Goal: Task Accomplishment & Management: Manage account settings

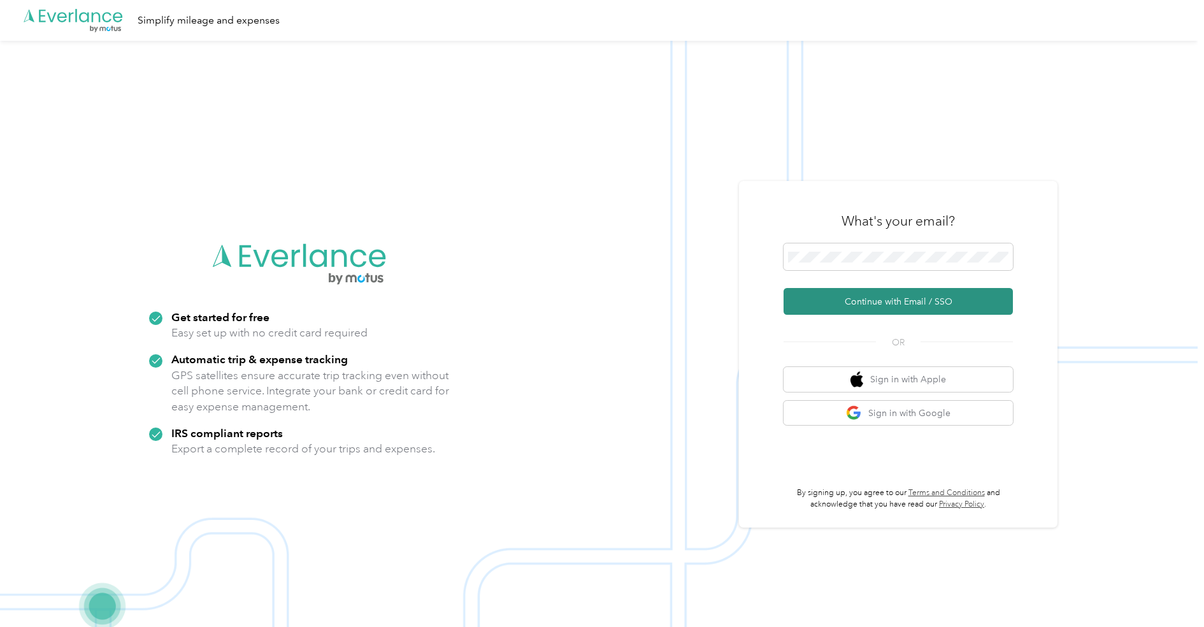
click at [909, 300] on button "Continue with Email / SSO" at bounding box center [898, 301] width 229 height 27
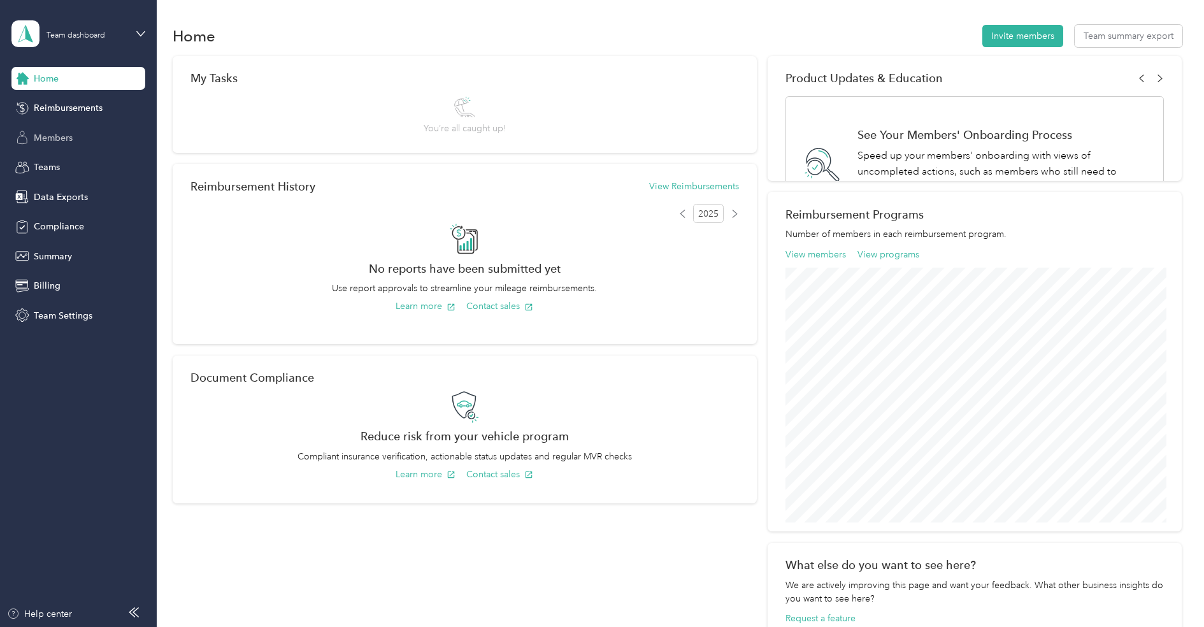
click at [76, 145] on div "Members" at bounding box center [78, 137] width 134 height 23
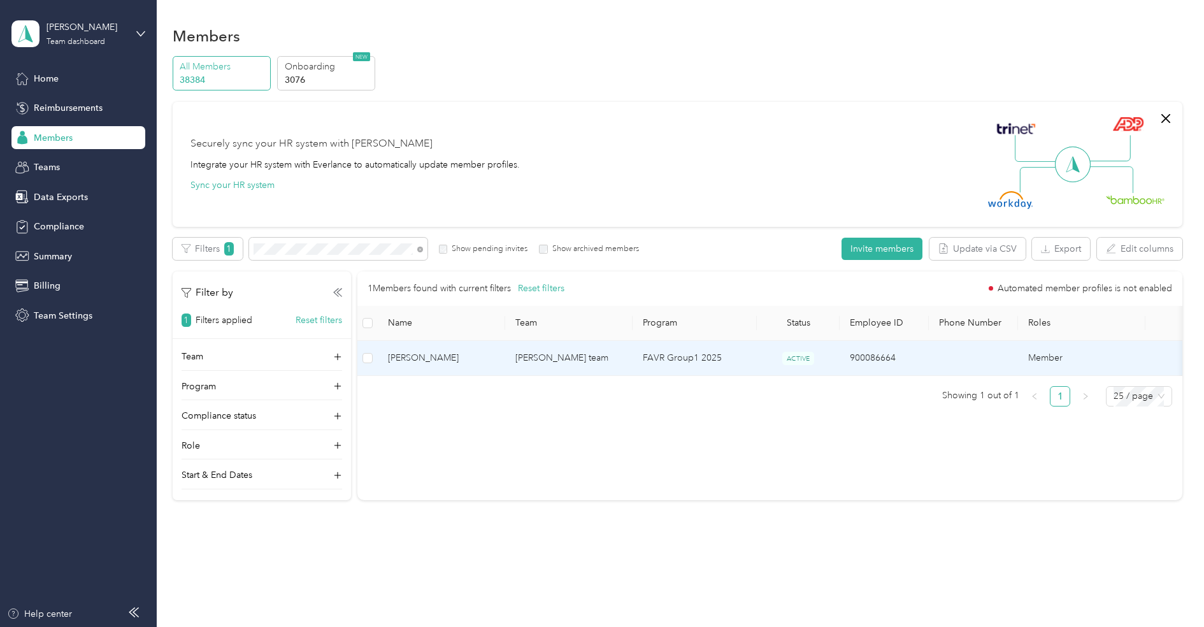
click at [447, 355] on span "[PERSON_NAME]" at bounding box center [441, 358] width 107 height 14
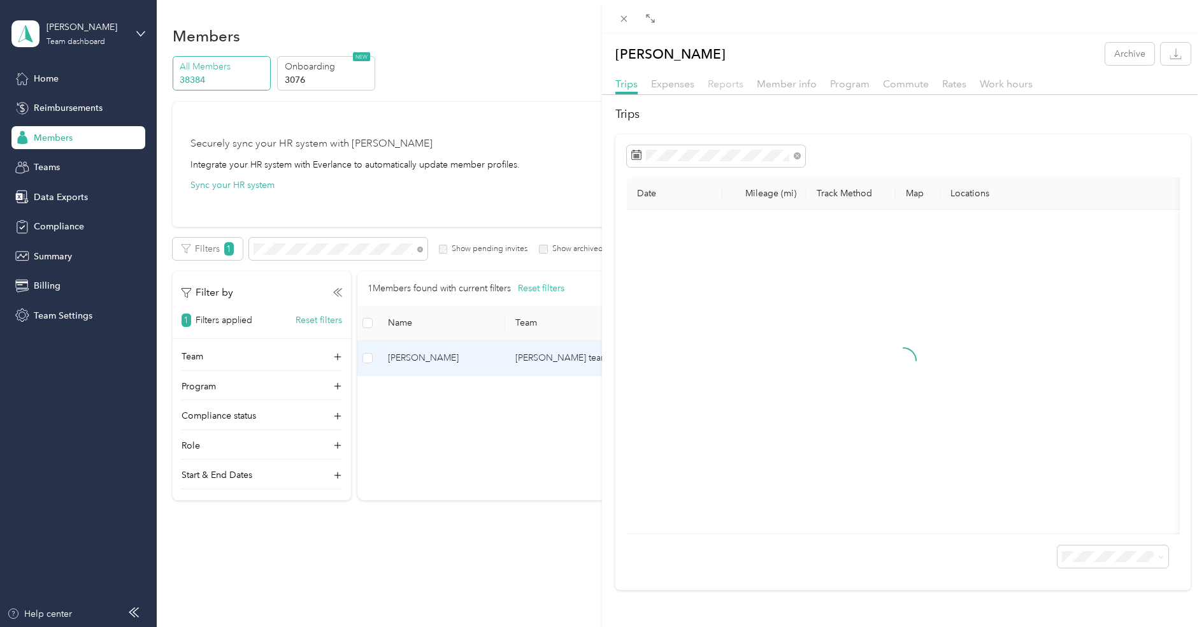
click at [733, 87] on span "Reports" at bounding box center [726, 84] width 36 height 12
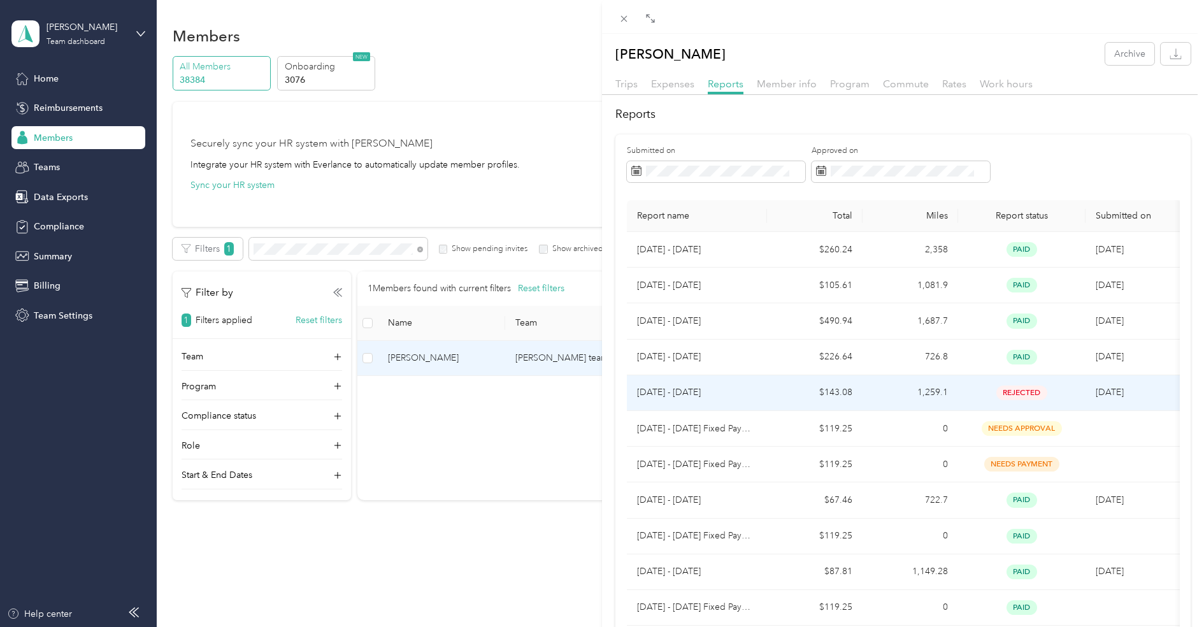
click at [713, 387] on p "[DATE] - [DATE]" at bounding box center [697, 393] width 120 height 14
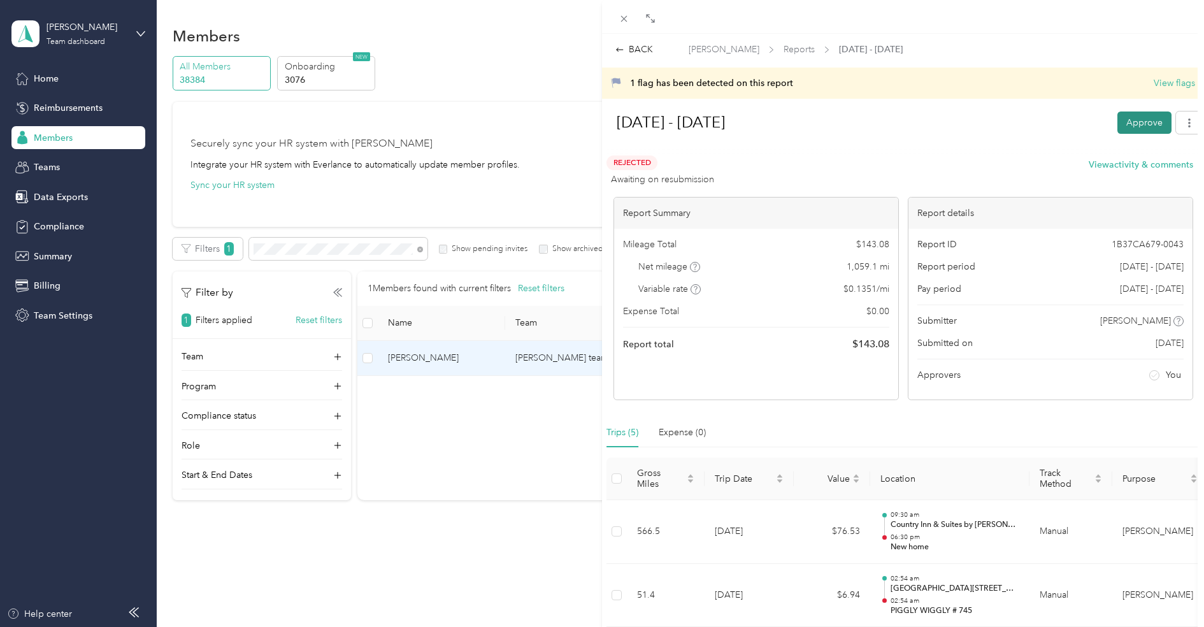
click at [1128, 126] on button "Approve" at bounding box center [1145, 123] width 54 height 22
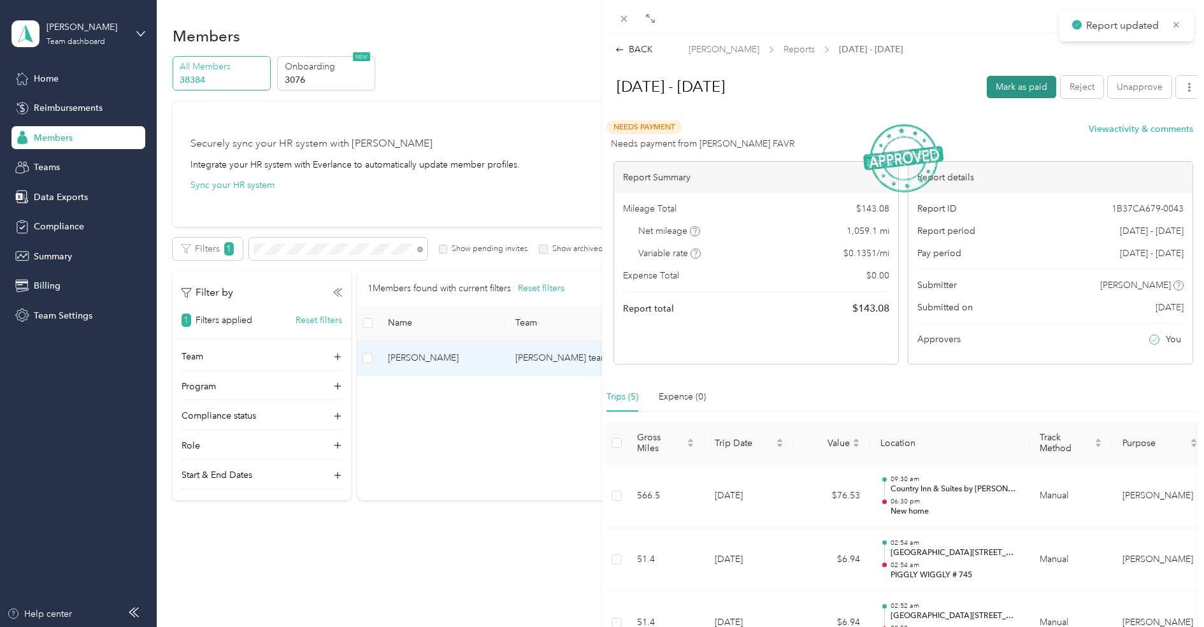
click at [1039, 88] on button "Mark as paid" at bounding box center [1021, 87] width 69 height 22
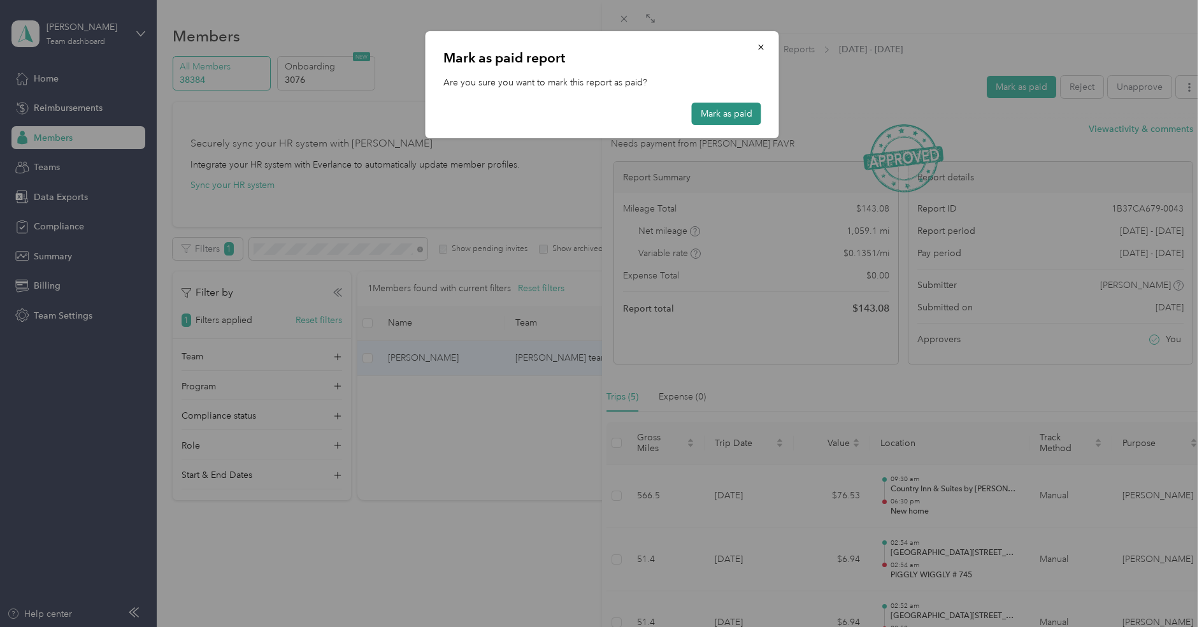
click at [732, 113] on button "Mark as paid" at bounding box center [726, 114] width 69 height 22
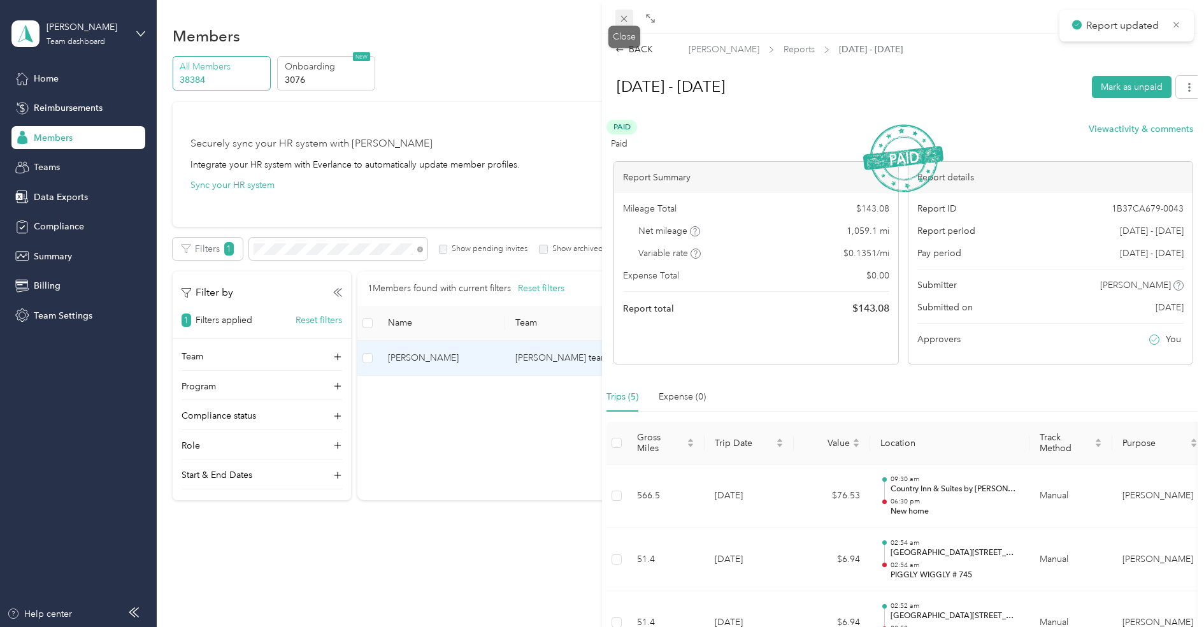
click at [622, 20] on icon at bounding box center [624, 18] width 11 height 11
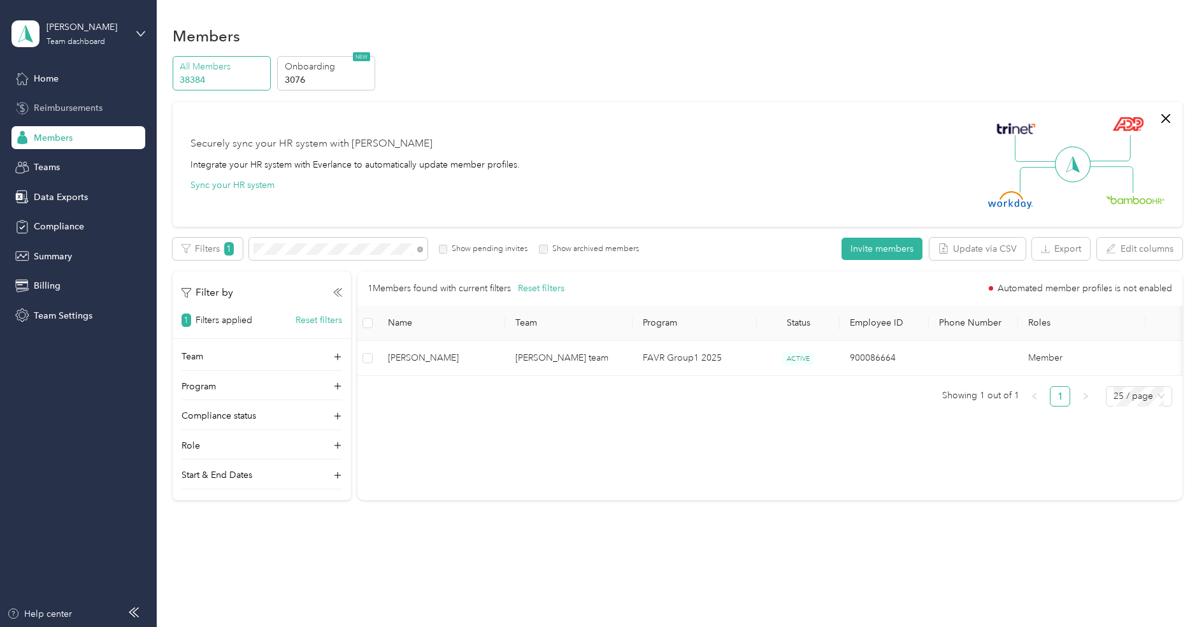
click at [61, 112] on span "Reimbursements" at bounding box center [68, 107] width 69 height 13
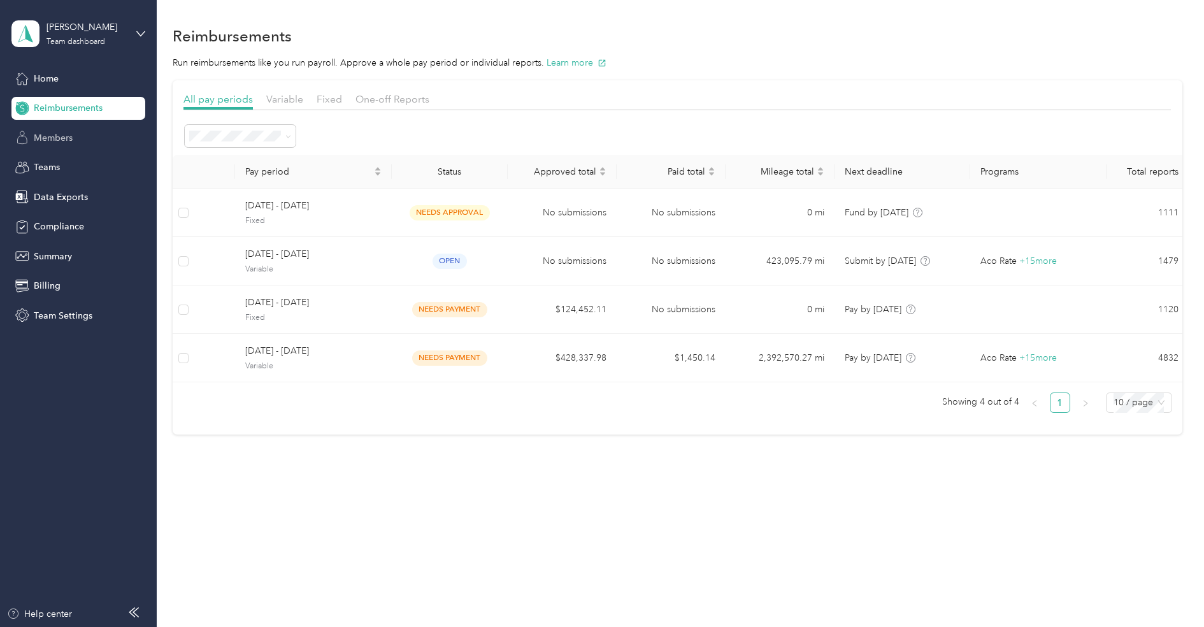
click at [57, 138] on span "Members" at bounding box center [53, 137] width 39 height 13
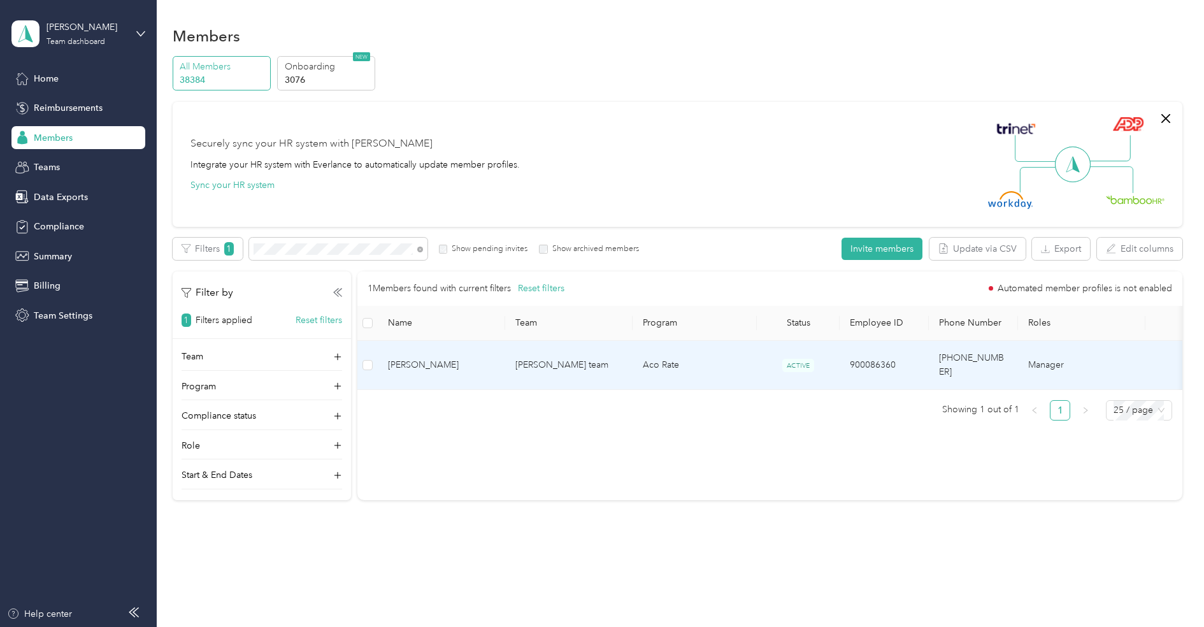
click at [542, 352] on td "[PERSON_NAME] team" at bounding box center [568, 365] width 127 height 49
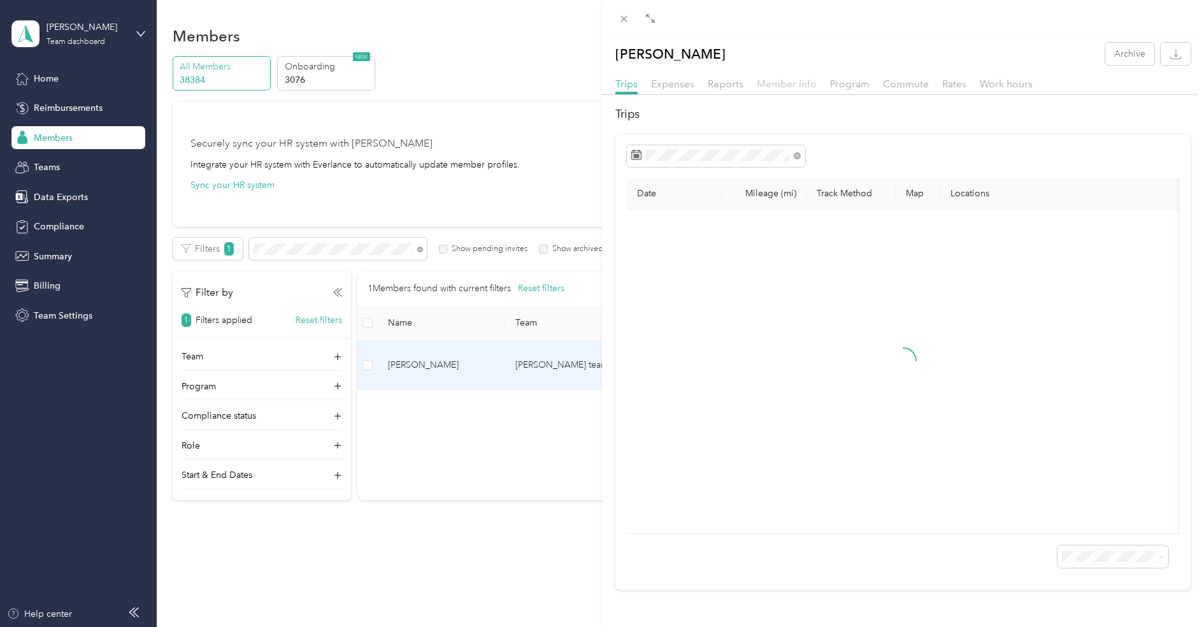
click at [799, 88] on span "Member info" at bounding box center [787, 84] width 60 height 12
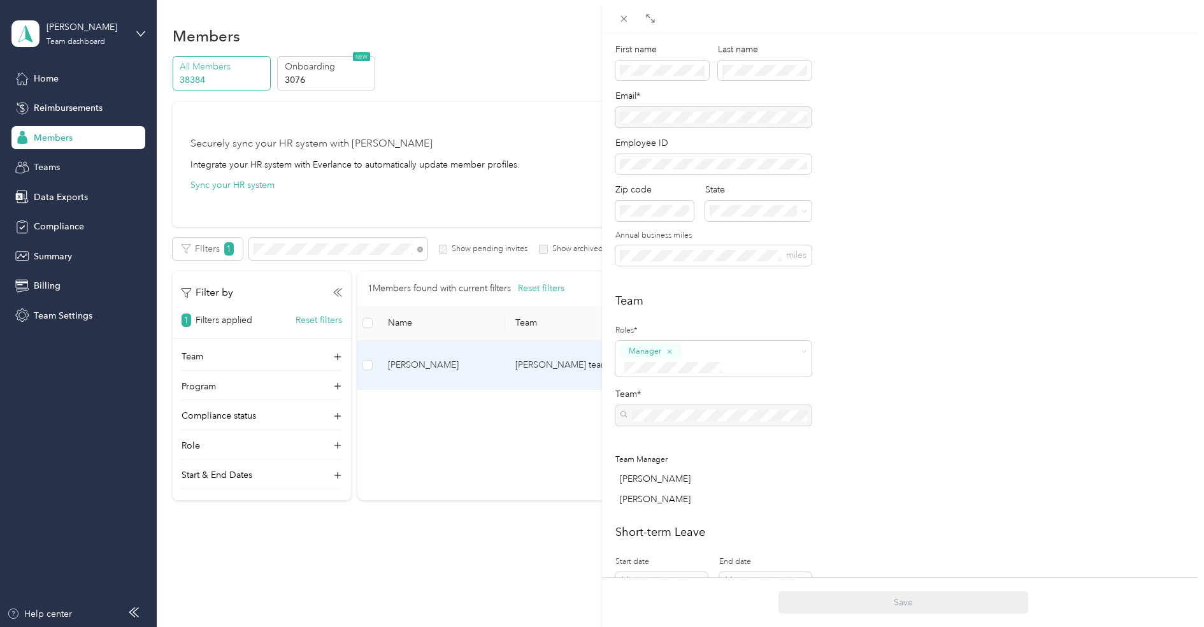
scroll to position [102, 0]
click at [673, 347] on icon "button" at bounding box center [670, 346] width 8 height 8
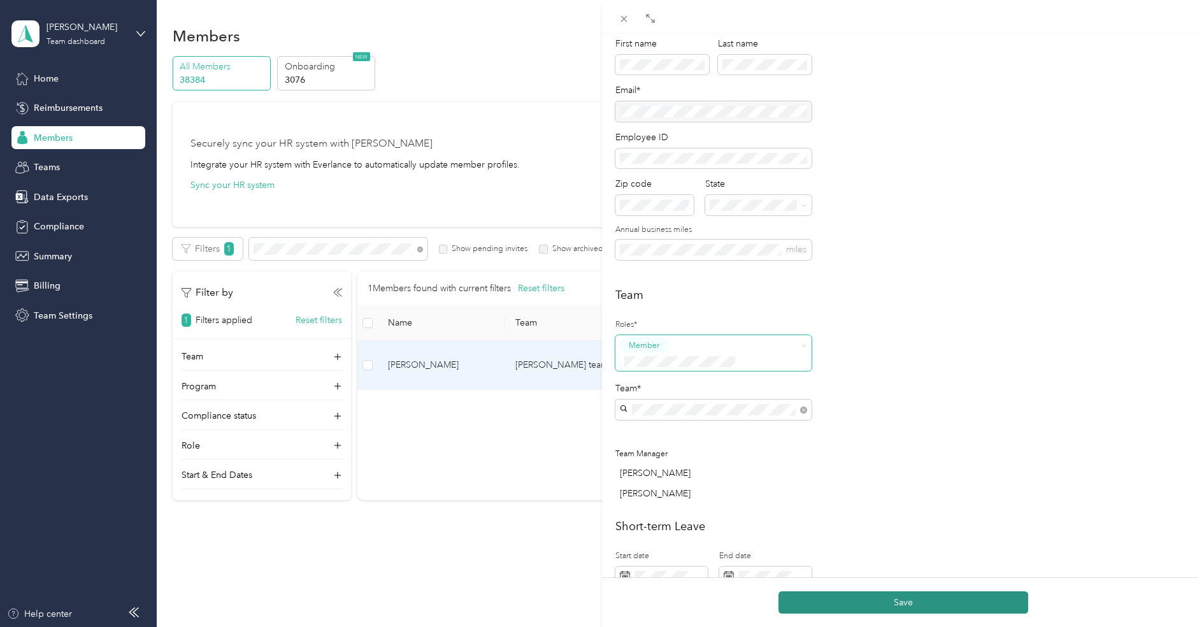
click at [919, 601] on button "Save" at bounding box center [904, 602] width 250 height 22
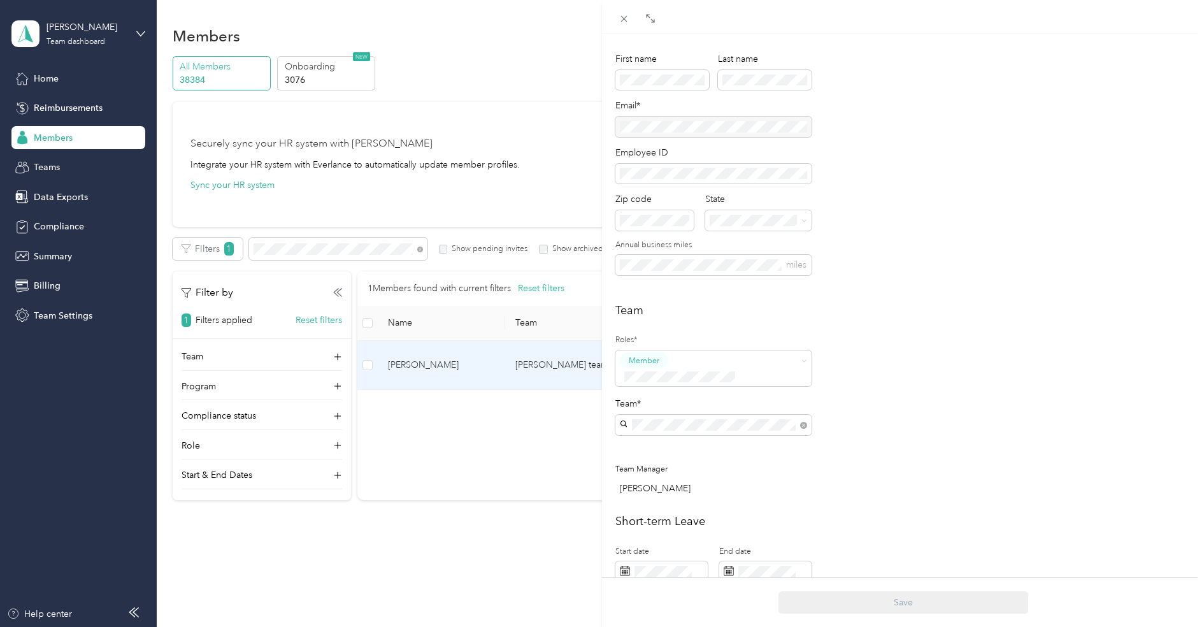
scroll to position [93, 0]
click at [619, 14] on icon at bounding box center [624, 18] width 11 height 11
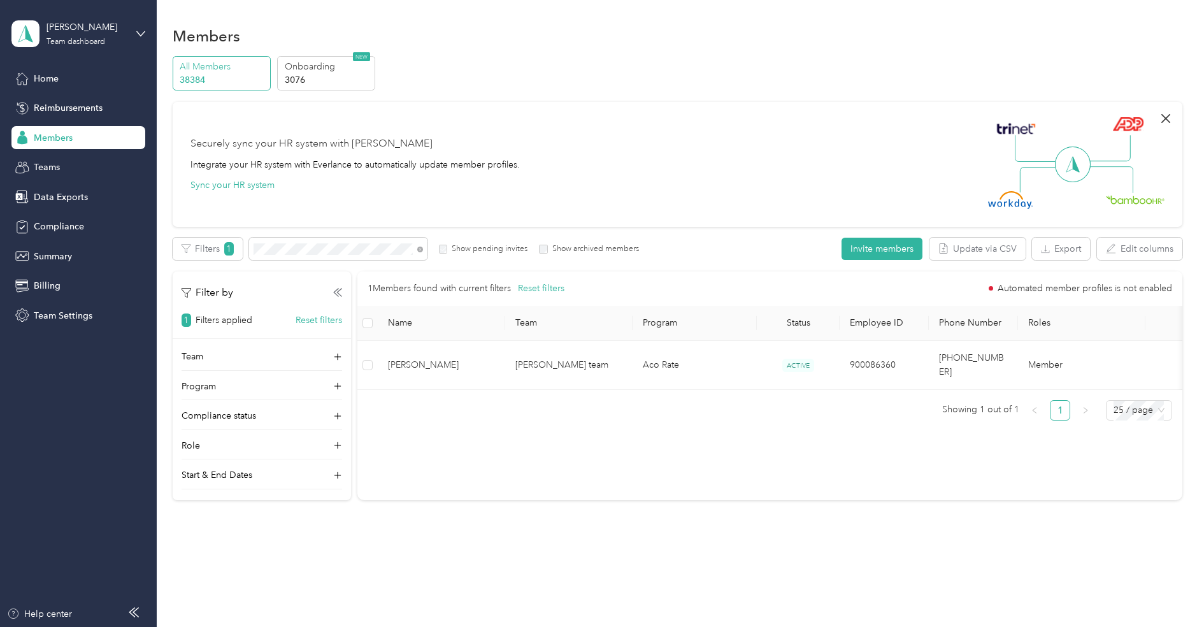
click at [1174, 119] on icon "button" at bounding box center [1166, 118] width 15 height 15
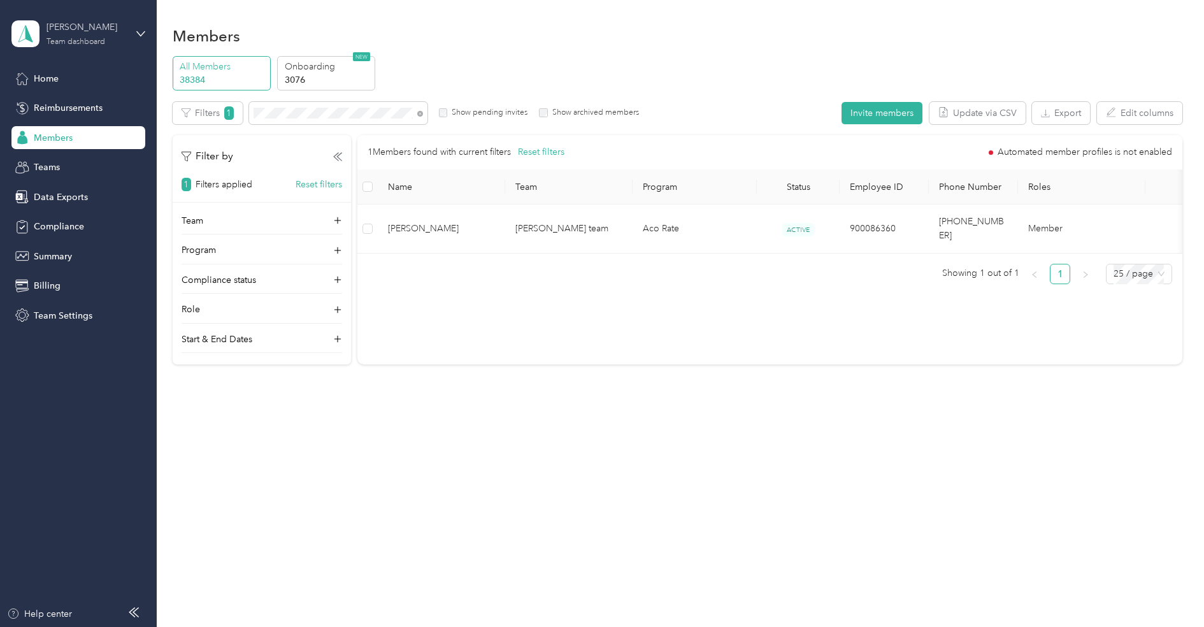
click at [66, 46] on div "Team dashboard" at bounding box center [76, 42] width 59 height 8
click at [55, 166] on div "Log out" at bounding box center [181, 163] width 322 height 22
